Goal: Check status

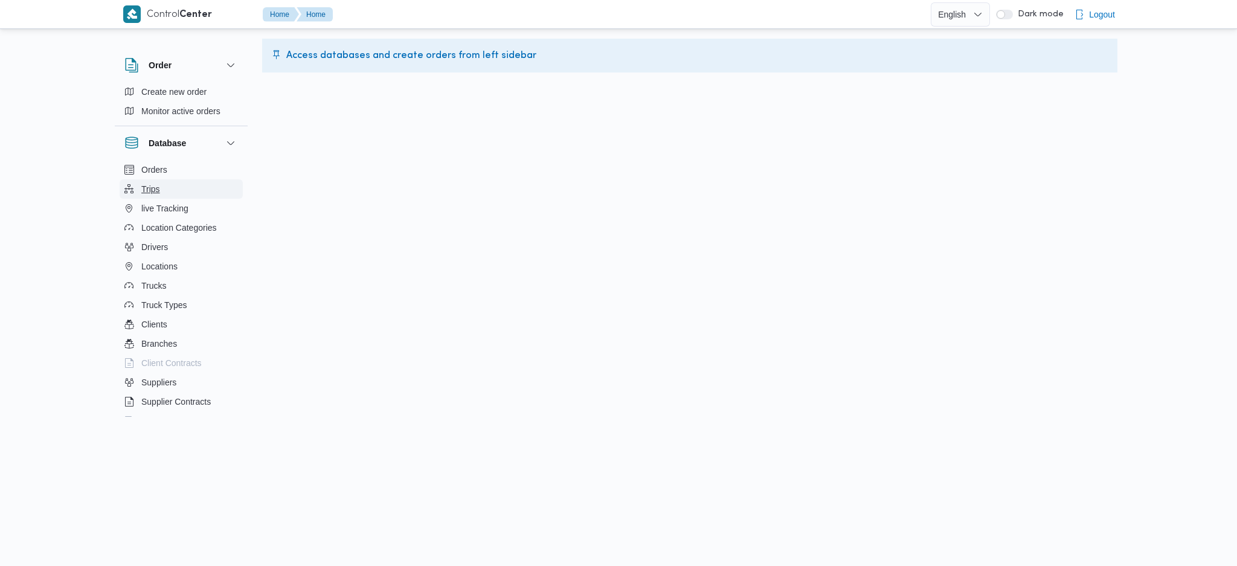
click at [143, 188] on span "Trips" at bounding box center [150, 189] width 19 height 14
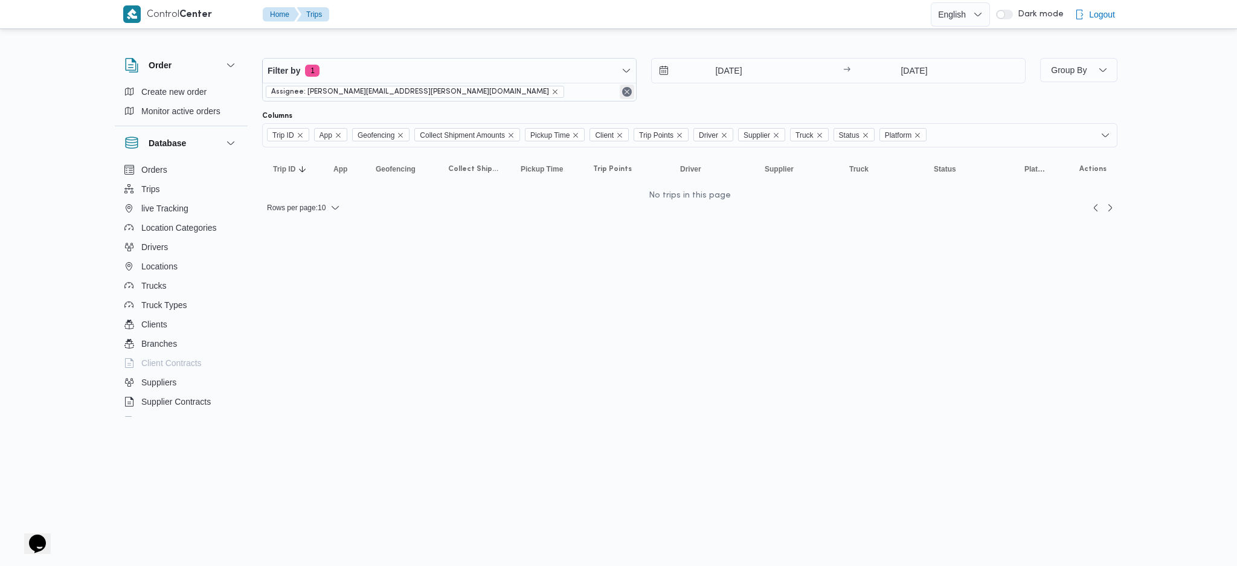
click at [624, 95] on button "Remove" at bounding box center [627, 92] width 14 height 14
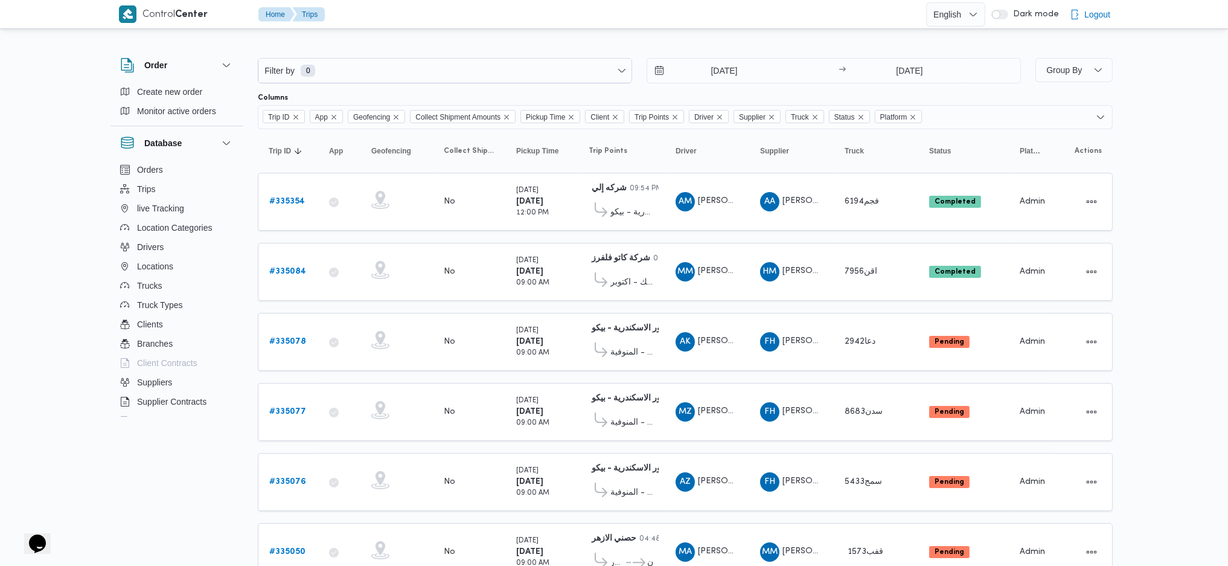
click at [287, 273] on b "# 335084" at bounding box center [287, 272] width 37 height 8
